Goal: Find specific page/section: Find specific page/section

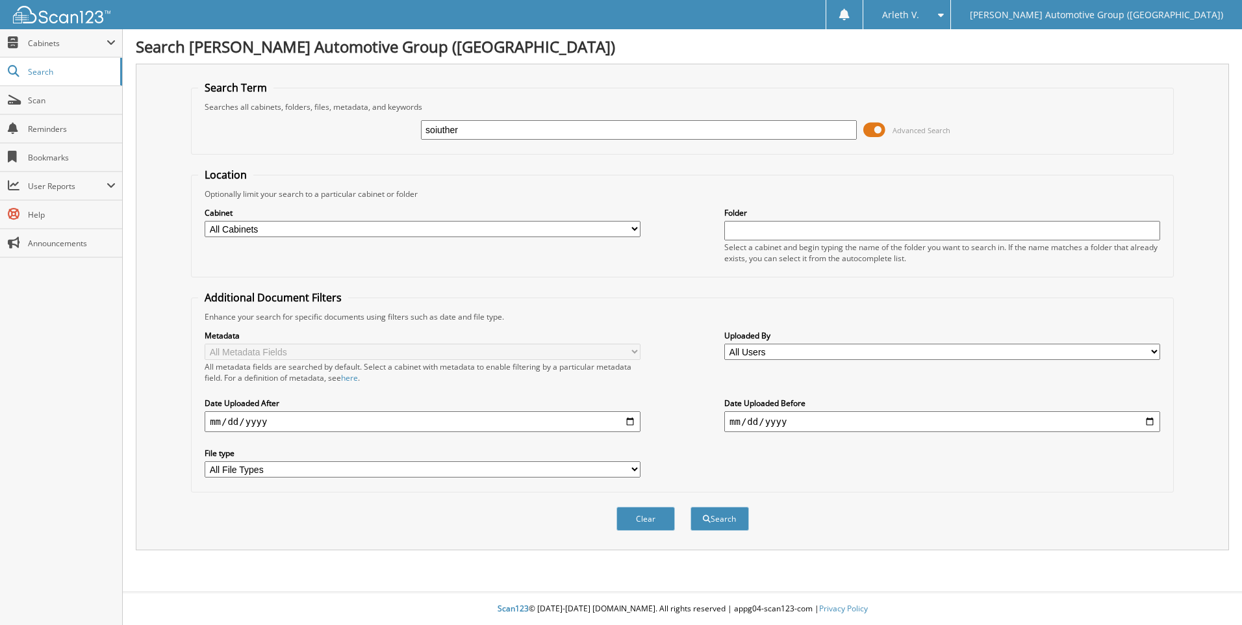
click at [454, 177] on fieldset "Location Optionally limit your search to a particular cabinet or folder Cabinet…" at bounding box center [682, 223] width 983 height 110
click at [479, 140] on div "soiuther" at bounding box center [639, 130] width 436 height 22
click at [494, 129] on input "soiuther" at bounding box center [639, 129] width 436 height 19
type input "southern tirE"
click at [591, 233] on select "All Cabinets ACCOUNTS PAYABLE ACCOUNTS RECEIVABLE CANCELLATIONS LCC LCD CAR DEA…" at bounding box center [423, 229] width 436 height 16
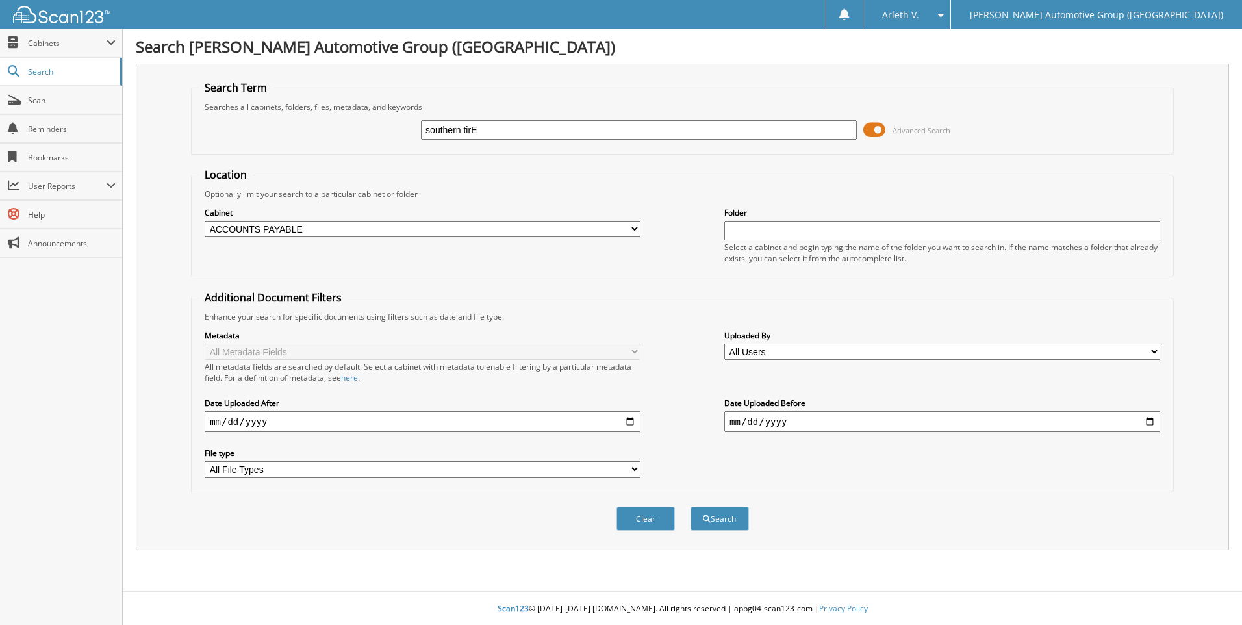
click at [205, 221] on select "All Cabinets ACCOUNTS PAYABLE ACCOUNTS RECEIVABLE CANCELLATIONS LCC LCD CAR DEA…" at bounding box center [423, 229] width 436 height 16
click at [295, 245] on div "Cabinet All Cabinets ACCOUNTS PAYABLE ACCOUNTS RECEIVABLE CANCELLATIONS LCC LCD…" at bounding box center [682, 234] width 968 height 71
click at [303, 218] on div "Cabinet All Cabinets ACCOUNTS PAYABLE ACCOUNTS RECEIVABLE CANCELLATIONS LCC LCD…" at bounding box center [423, 222] width 436 height 32
click at [304, 220] on div "Cabinet All Cabinets ACCOUNTS PAYABLE ACCOUNTS RECEIVABLE CANCELLATIONS LCC LCD…" at bounding box center [423, 222] width 436 height 32
click at [304, 223] on select "All Cabinets ACCOUNTS PAYABLE ACCOUNTS RECEIVABLE CANCELLATIONS LCC LCD CAR DEA…" at bounding box center [423, 229] width 436 height 16
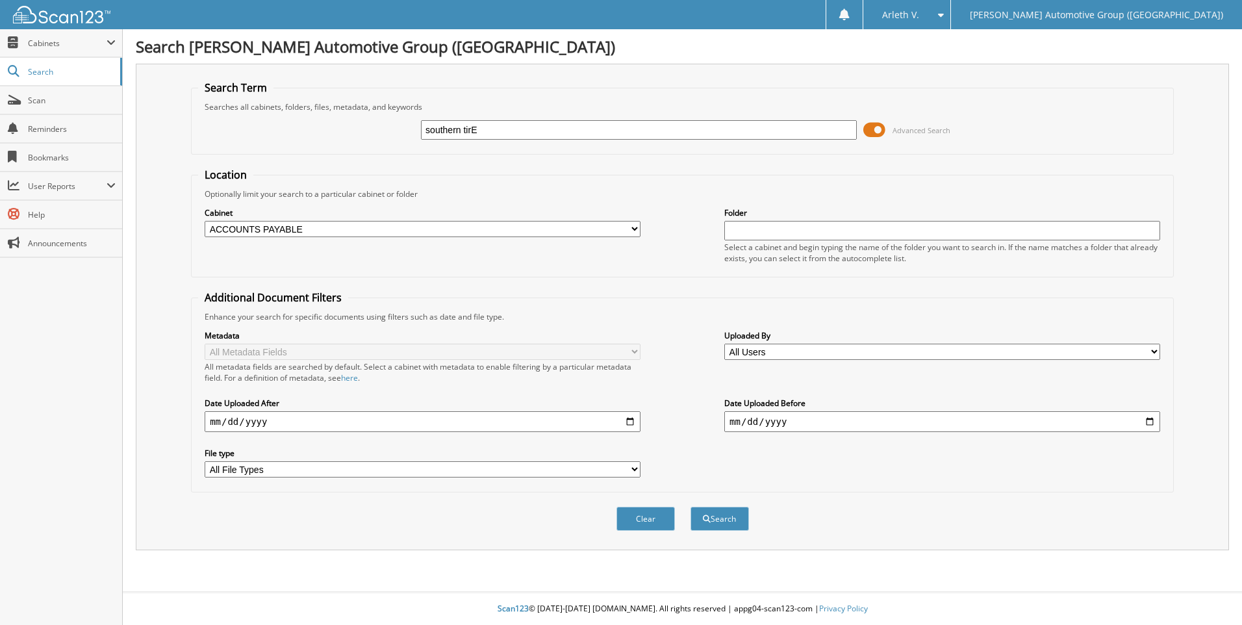
select select "44271"
click at [205, 221] on select "All Cabinets ACCOUNTS PAYABLE ACCOUNTS RECEIVABLE CANCELLATIONS LCC LCD CAR DEA…" at bounding box center [423, 229] width 436 height 16
click at [708, 512] on button "Search" at bounding box center [719, 519] width 58 height 24
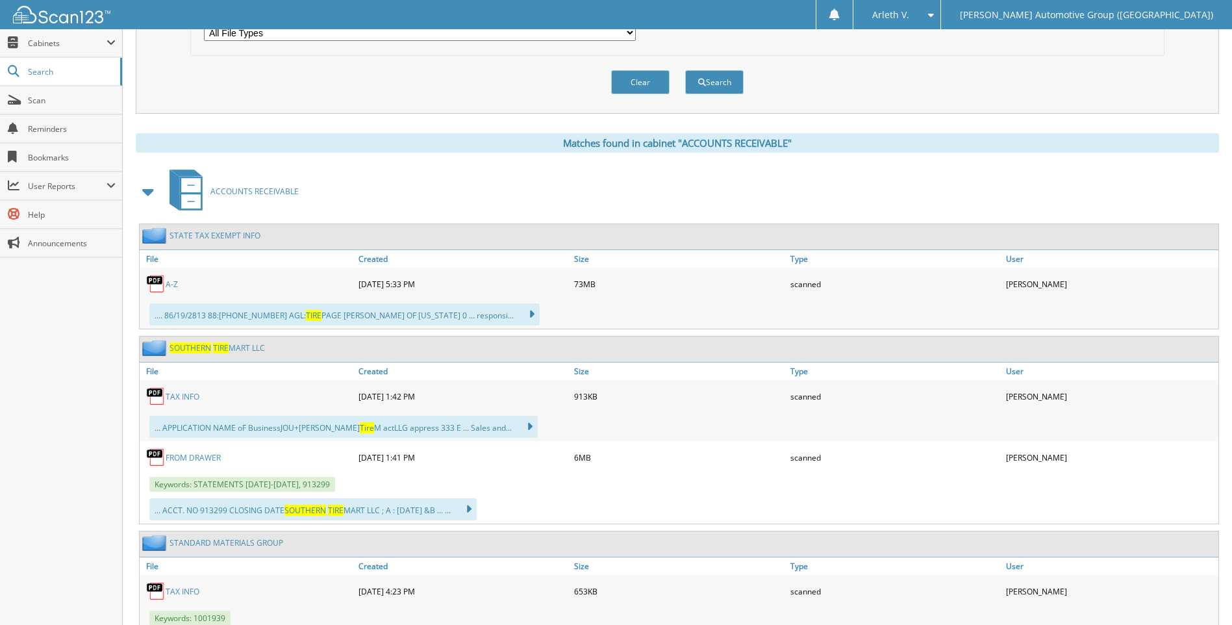
scroll to position [455, 0]
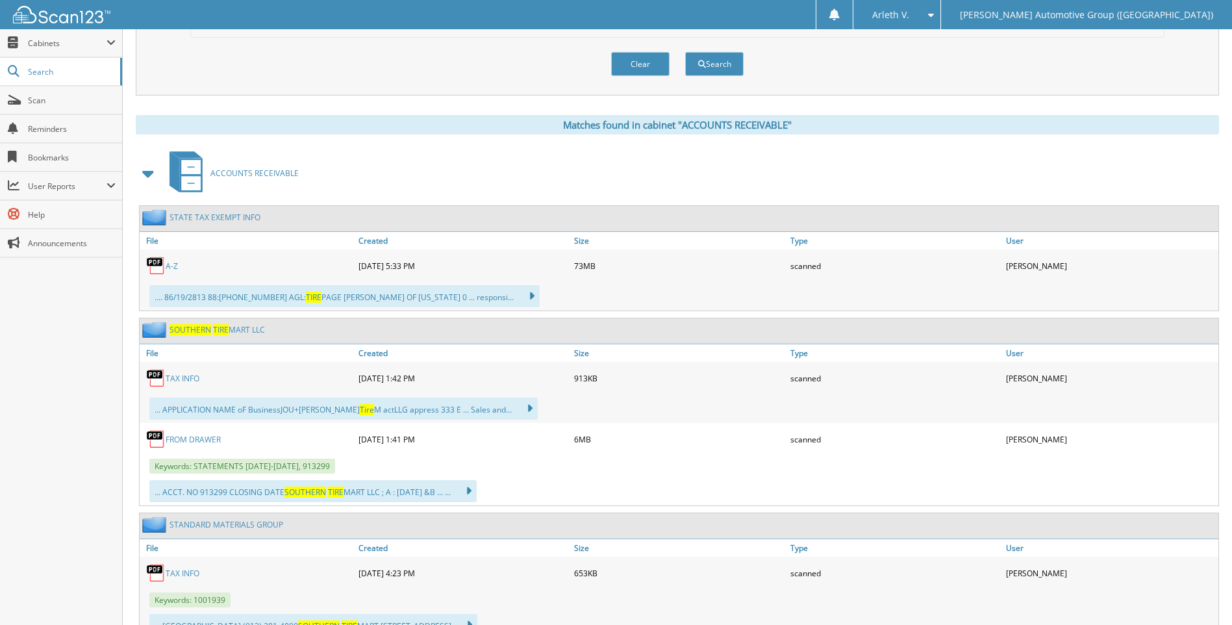
click at [194, 374] on link "TAX INFO" at bounding box center [183, 378] width 34 height 11
